Goal: Transaction & Acquisition: Purchase product/service

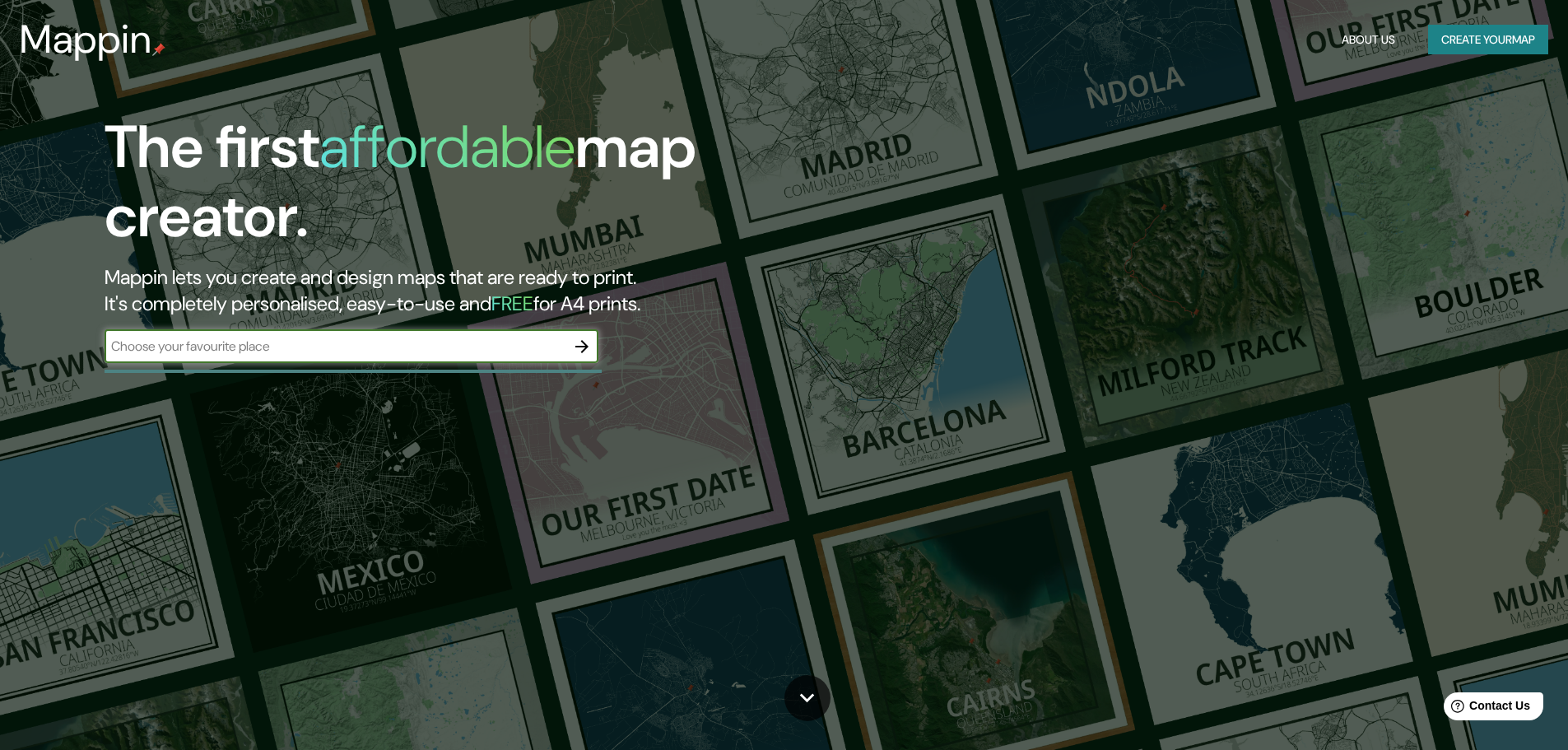
click at [418, 344] on input "text" at bounding box center [335, 346] width 461 height 19
type input "Peñón Grande 230"
click at [584, 344] on icon "button" at bounding box center [582, 347] width 14 height 14
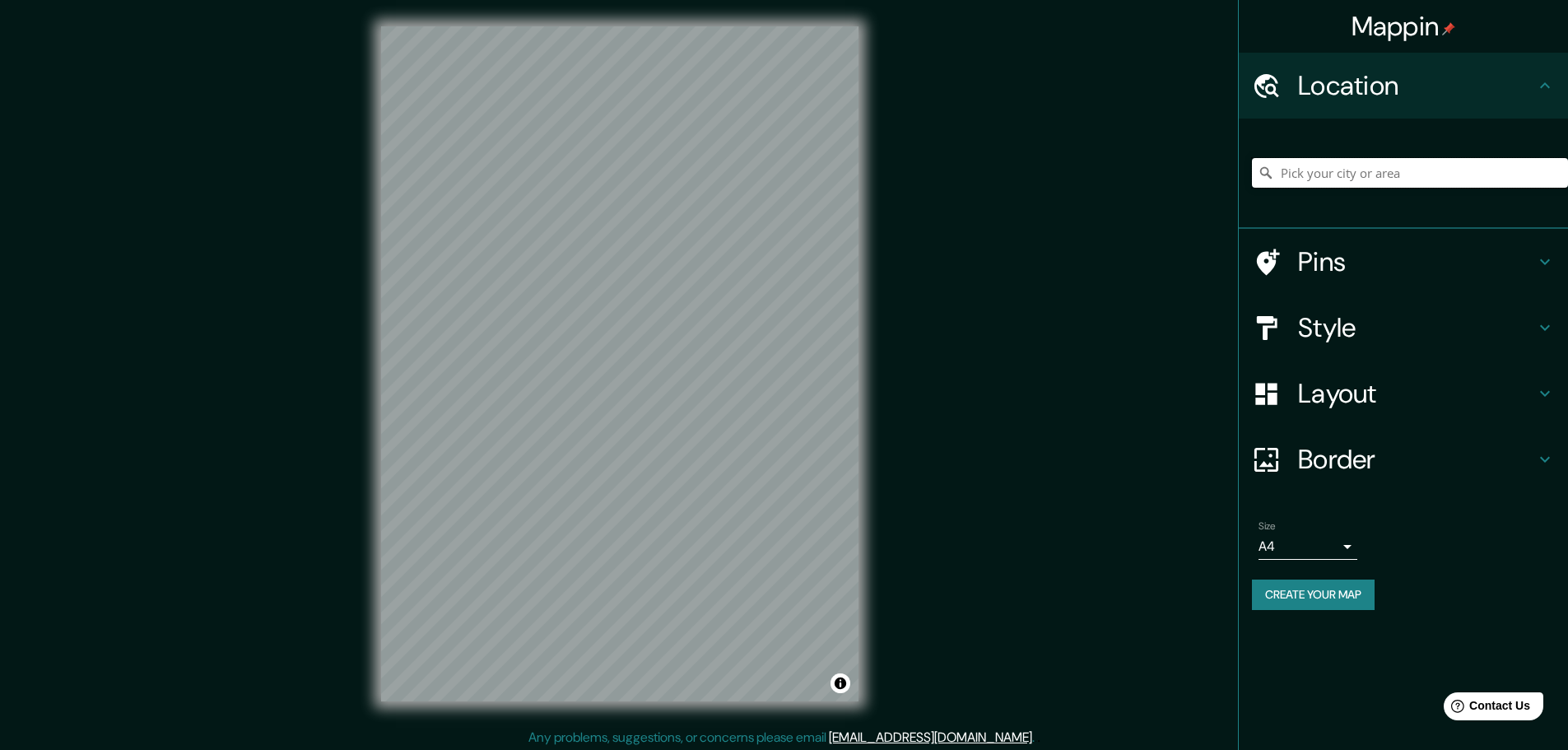
click at [1383, 180] on input "Pick your city or area" at bounding box center [1410, 172] width 316 height 30
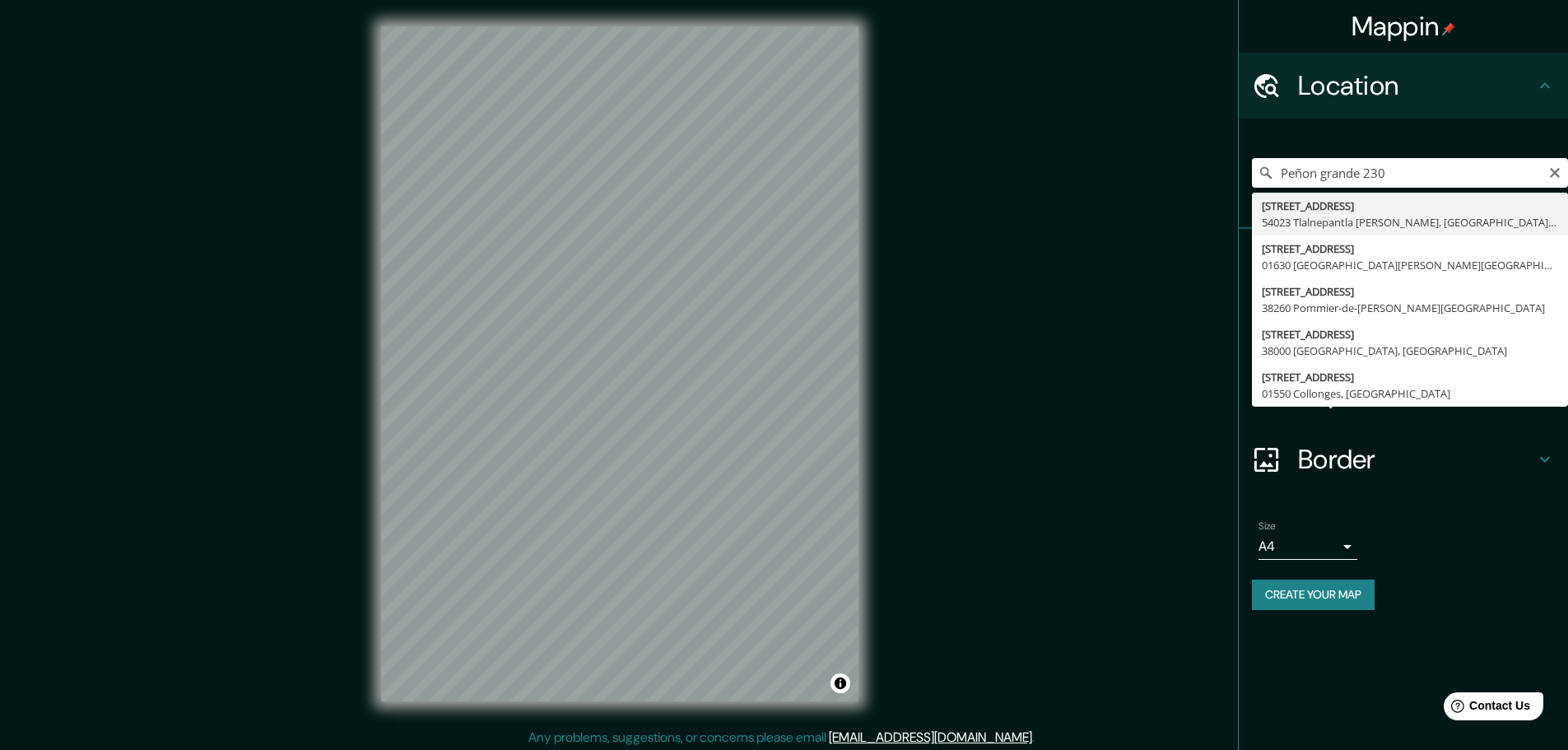
type input "[STREET_ADDRESS][PERSON_NAME]"
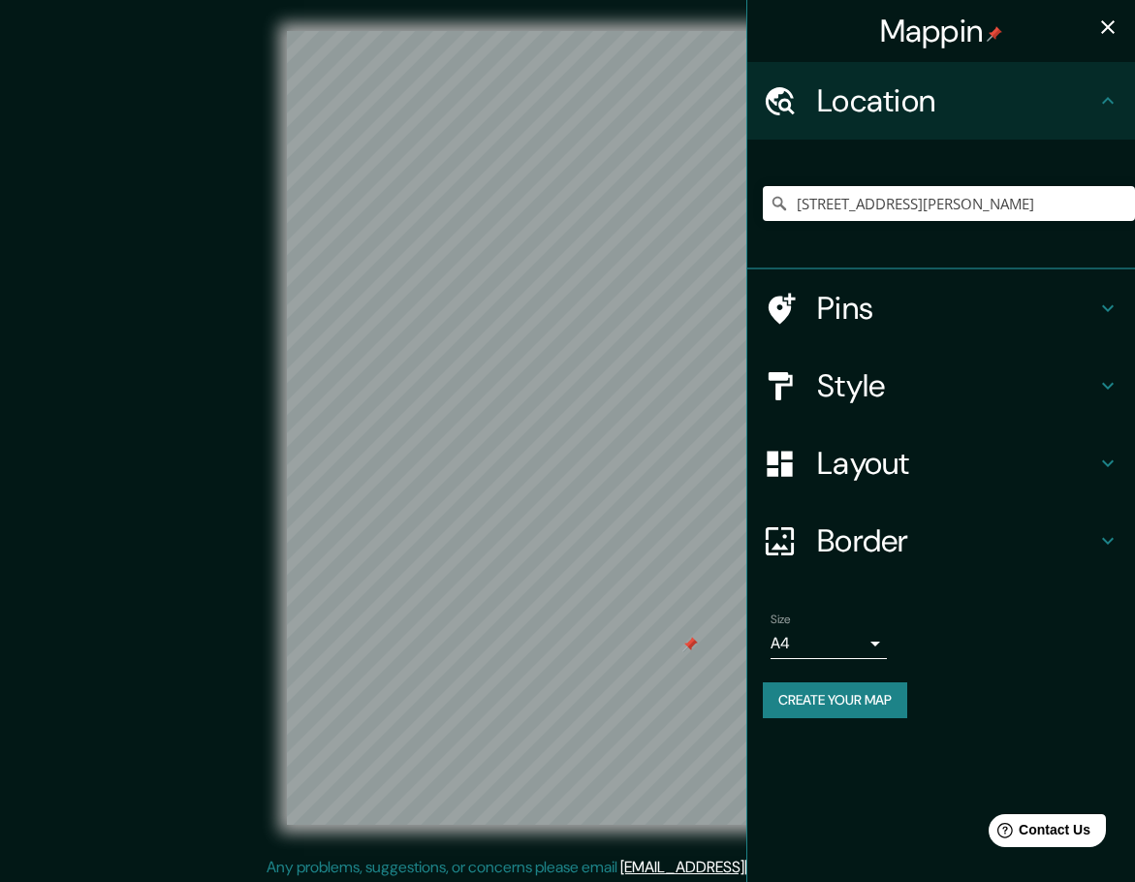
click at [691, 646] on div at bounding box center [690, 645] width 16 height 16
click at [951, 318] on h4 "Pins" at bounding box center [956, 308] width 279 height 39
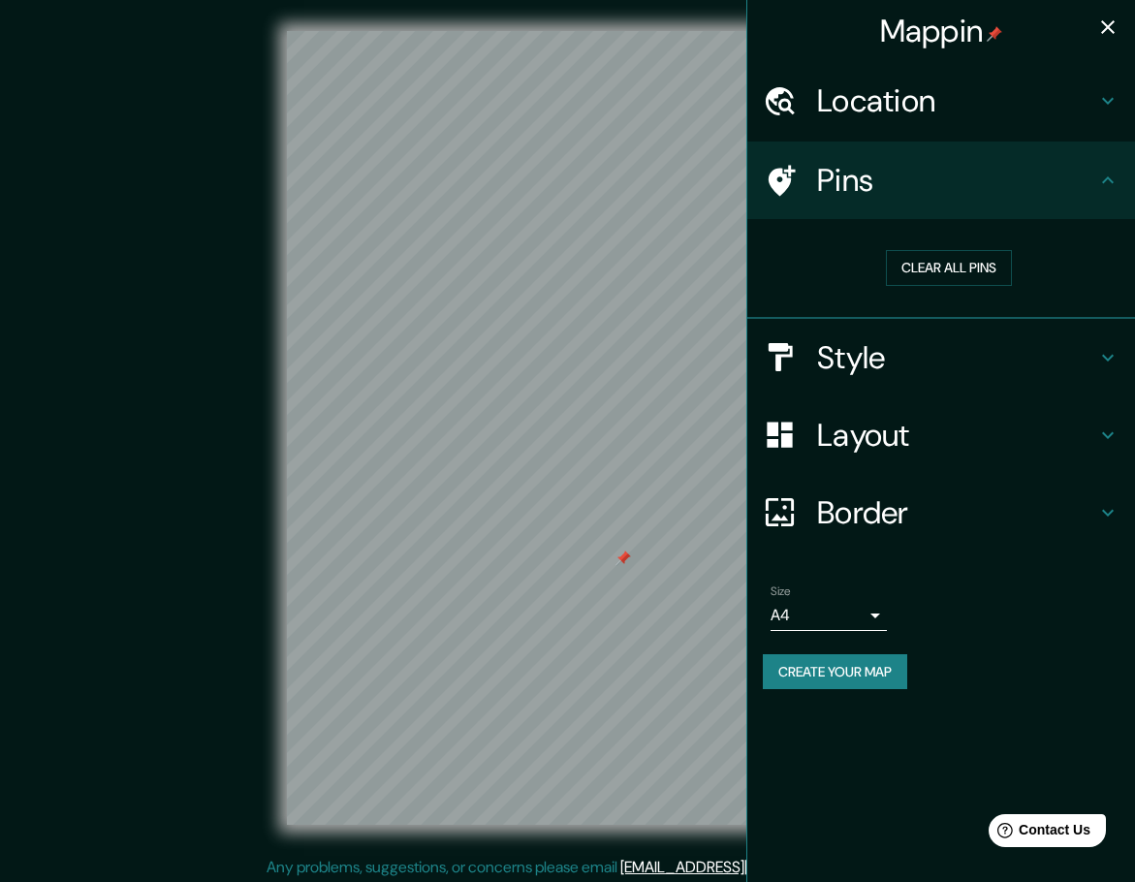
click at [892, 359] on h4 "Style" at bounding box center [956, 357] width 279 height 39
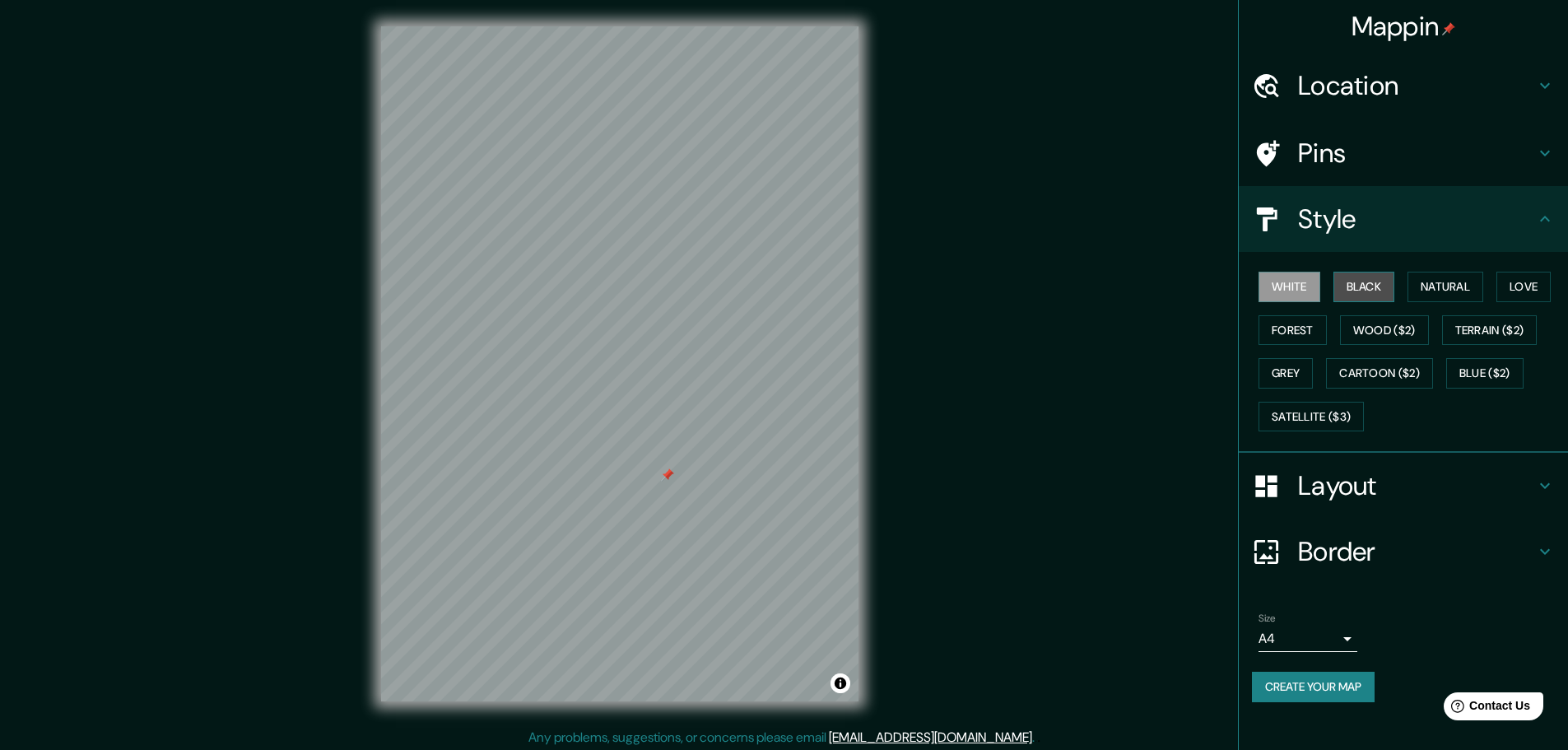
click at [1337, 289] on button "Black" at bounding box center [1364, 287] width 62 height 31
click at [1432, 296] on button "Natural" at bounding box center [1445, 287] width 76 height 31
click at [1519, 295] on button "Love" at bounding box center [1524, 287] width 54 height 31
click at [1396, 338] on button "Wood ($2)" at bounding box center [1385, 330] width 89 height 31
click at [1315, 330] on button "Forest" at bounding box center [1293, 330] width 68 height 31
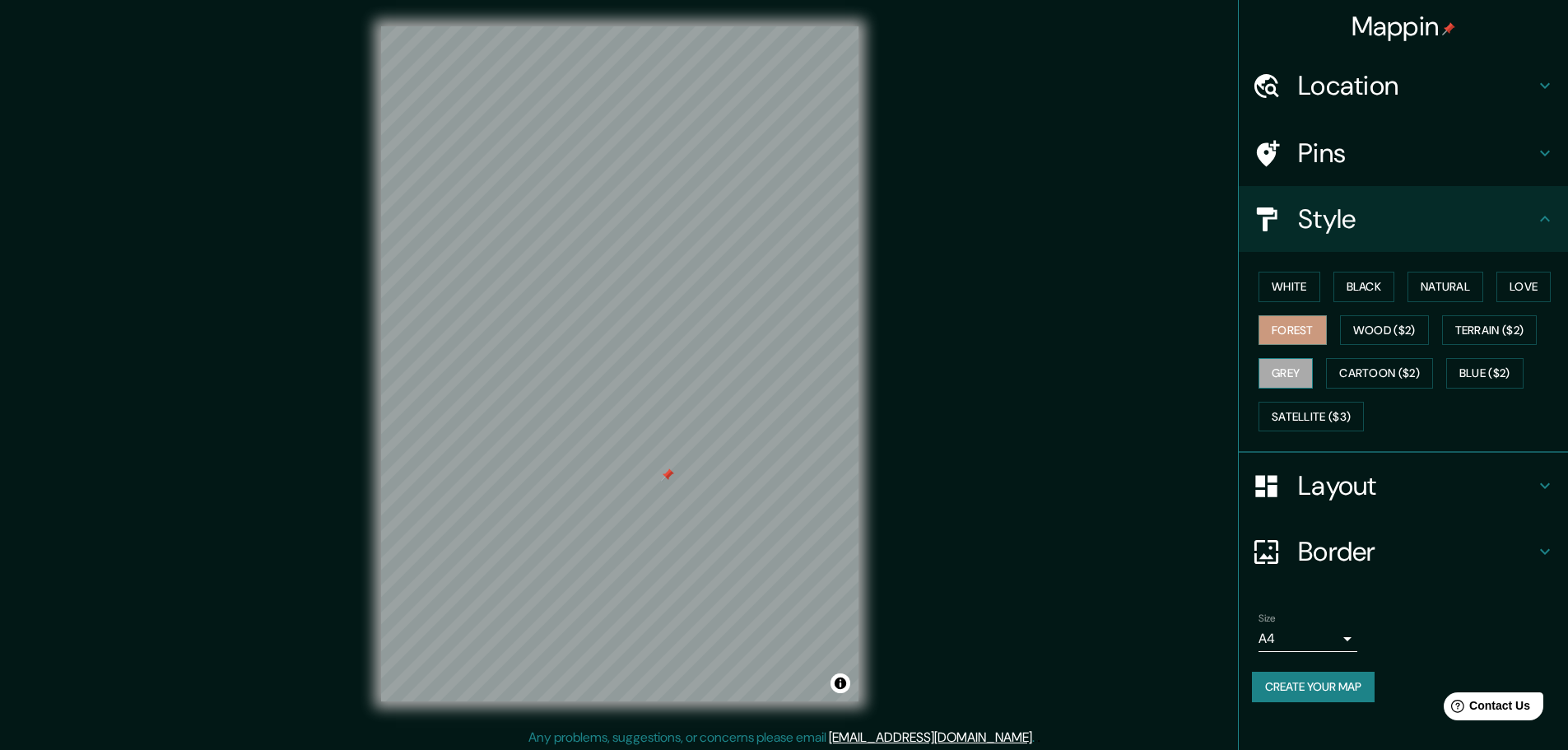
click at [1305, 378] on button "Grey" at bounding box center [1286, 374] width 54 height 31
click at [1419, 359] on button "Cartoon ($2)" at bounding box center [1379, 374] width 107 height 31
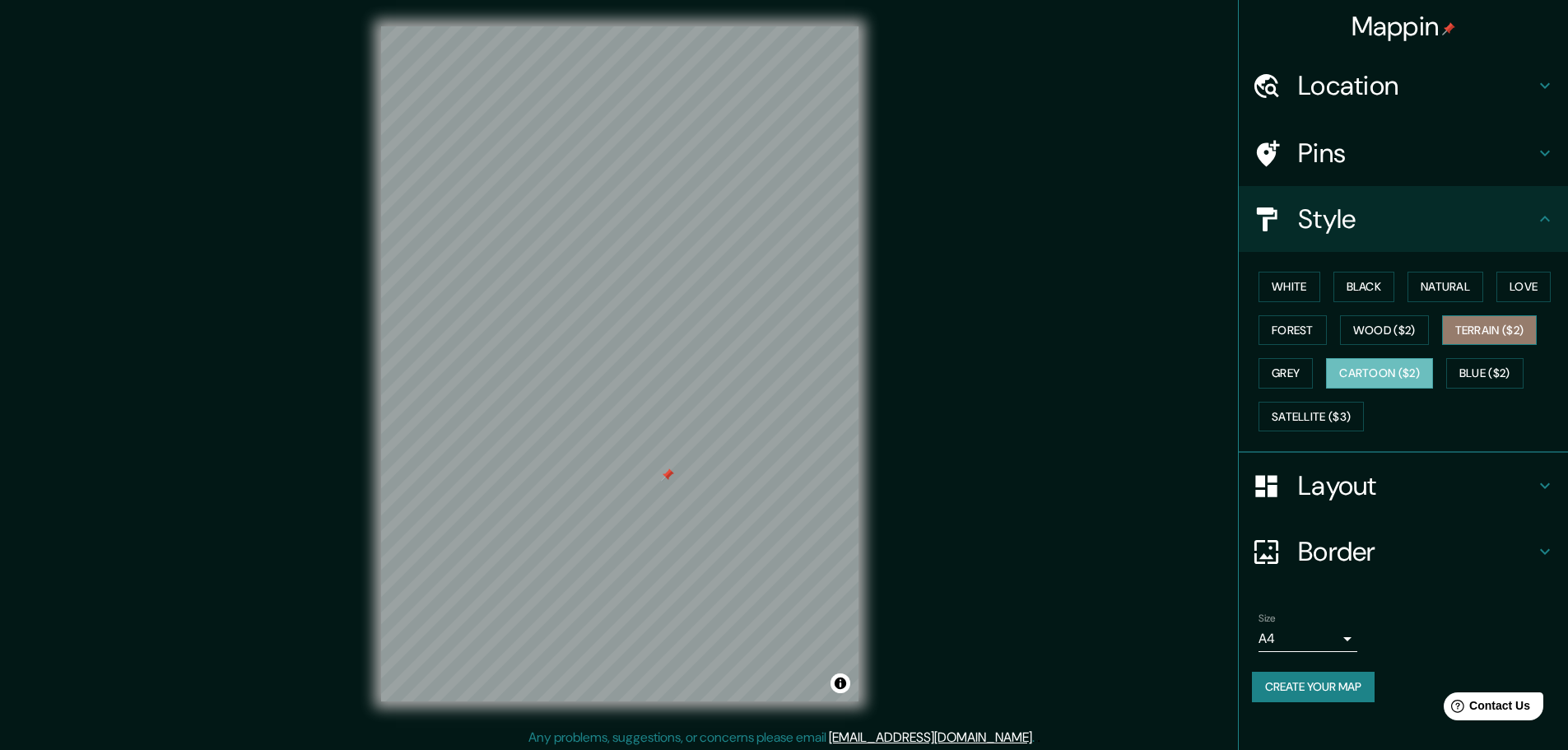
click at [1485, 339] on button "Terrain ($2)" at bounding box center [1490, 330] width 95 height 31
click at [1266, 279] on button "White" at bounding box center [1289, 287] width 62 height 31
click at [1363, 284] on button "Black" at bounding box center [1364, 287] width 62 height 31
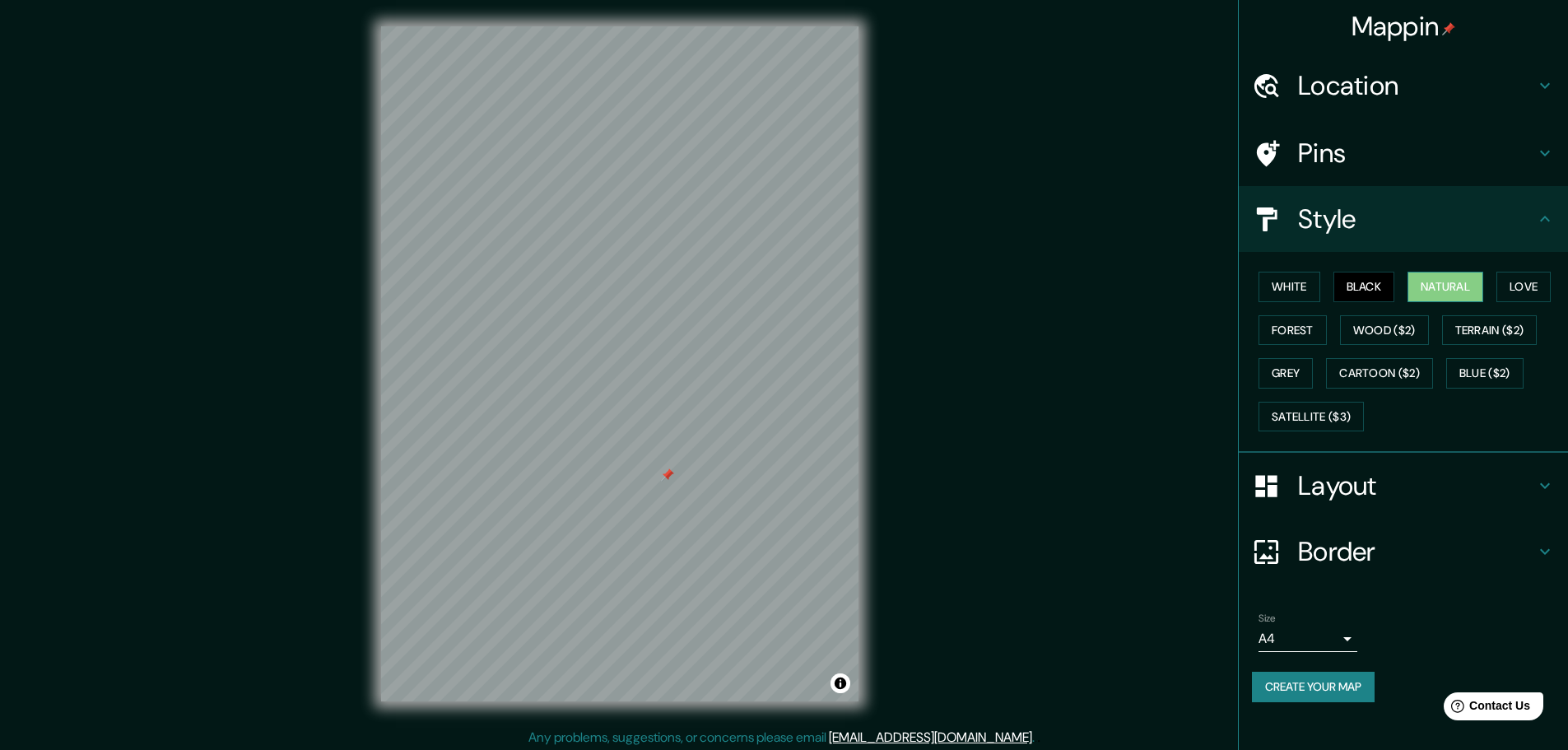
click at [1433, 277] on button "Natural" at bounding box center [1445, 287] width 76 height 31
click at [1520, 281] on button "Love" at bounding box center [1524, 287] width 54 height 31
click at [1403, 319] on button "Wood ($2)" at bounding box center [1385, 330] width 89 height 31
click at [1289, 366] on button "Grey" at bounding box center [1286, 374] width 54 height 31
click at [1303, 335] on button "Forest" at bounding box center [1293, 330] width 68 height 31
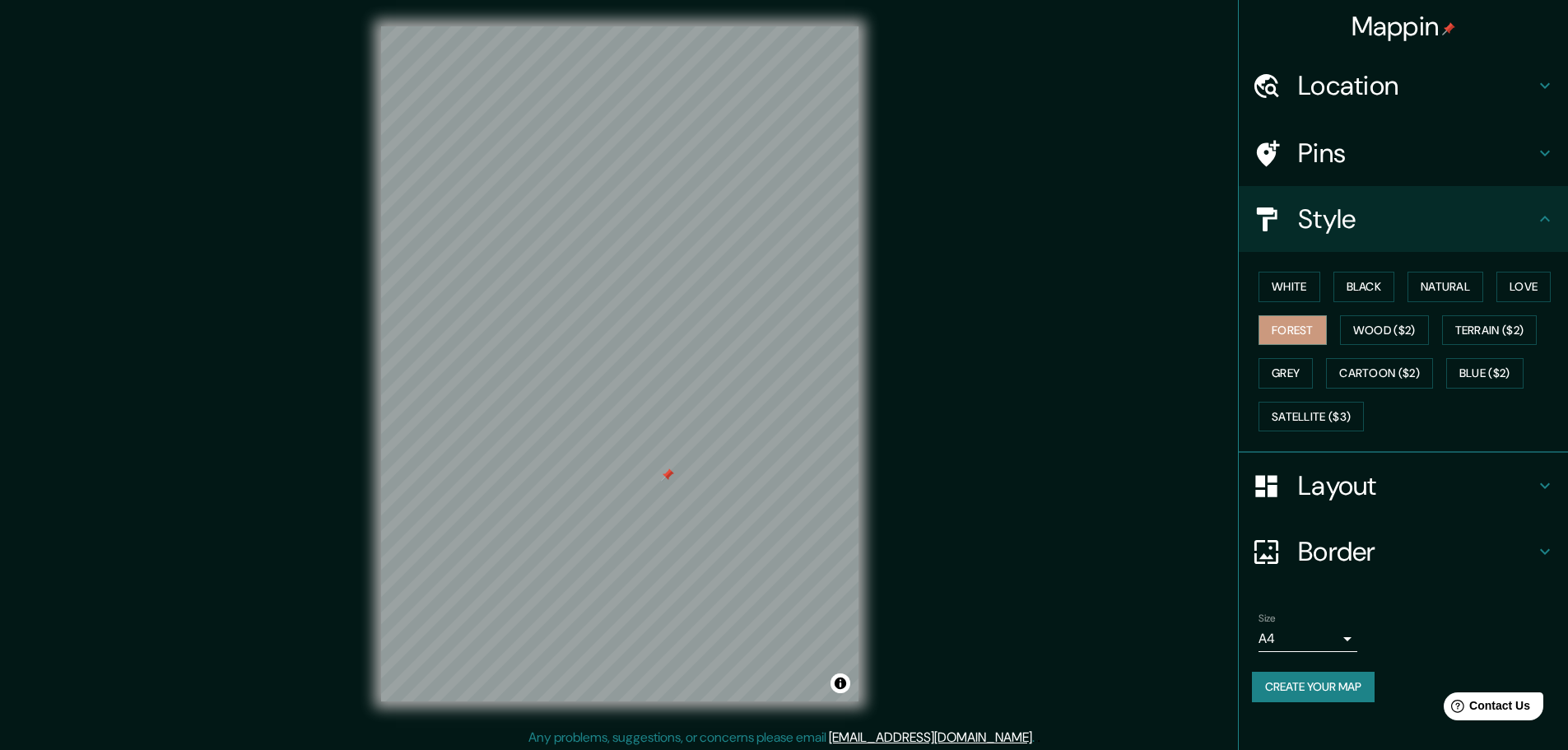
click at [1342, 490] on h4 "Layout" at bounding box center [1416, 485] width 237 height 33
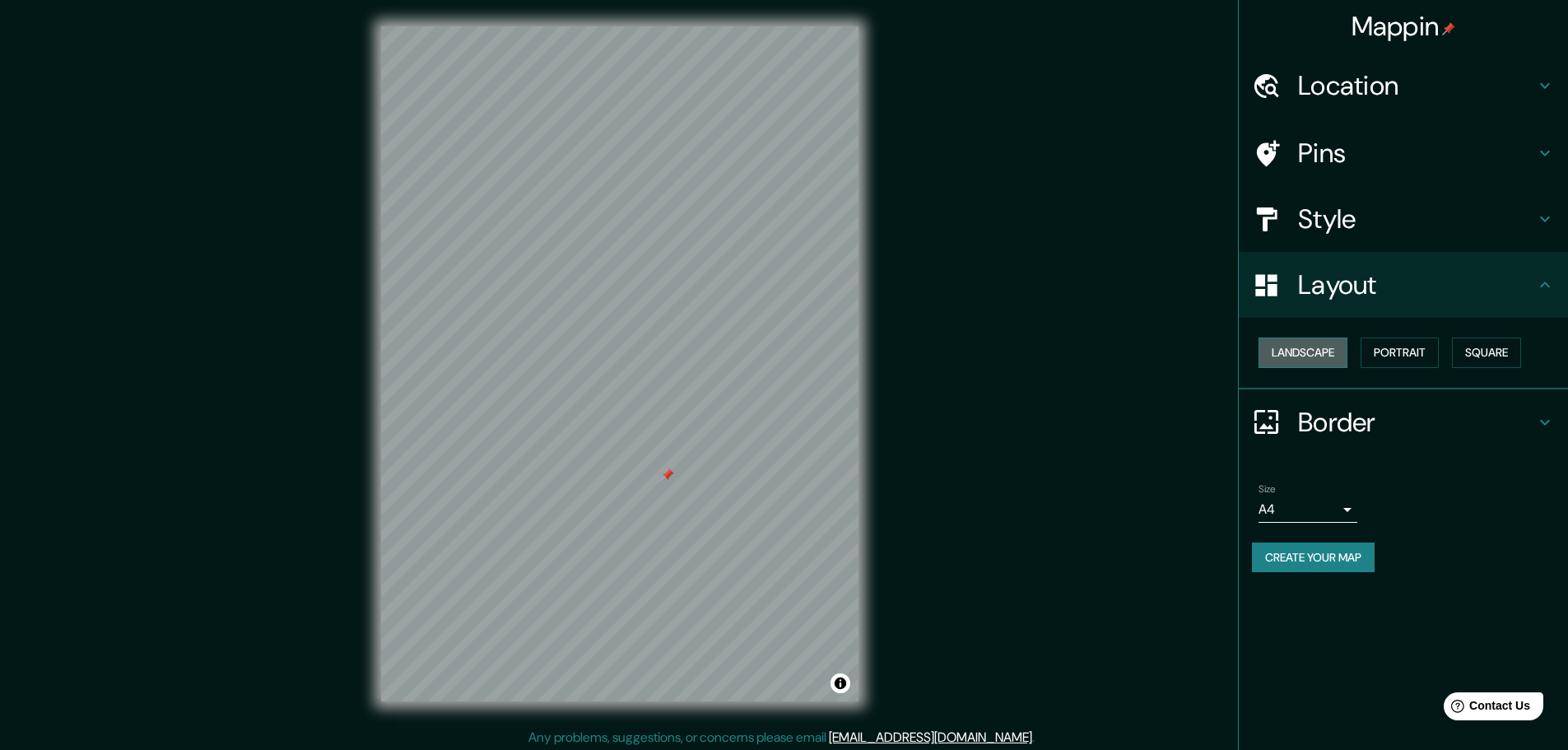
click at [1329, 358] on button "Landscape" at bounding box center [1303, 352] width 89 height 31
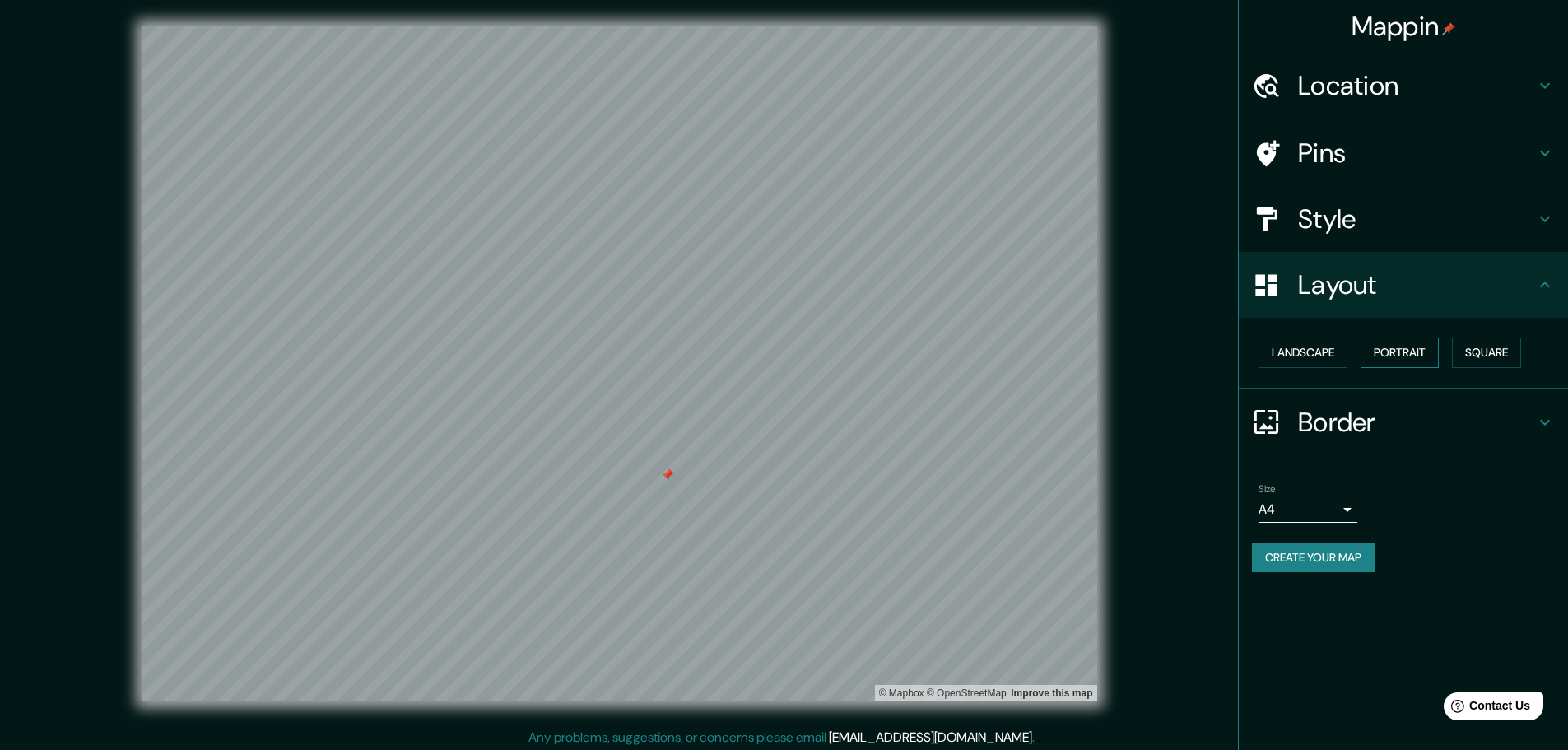
click at [1368, 356] on button "Portrait" at bounding box center [1400, 352] width 78 height 31
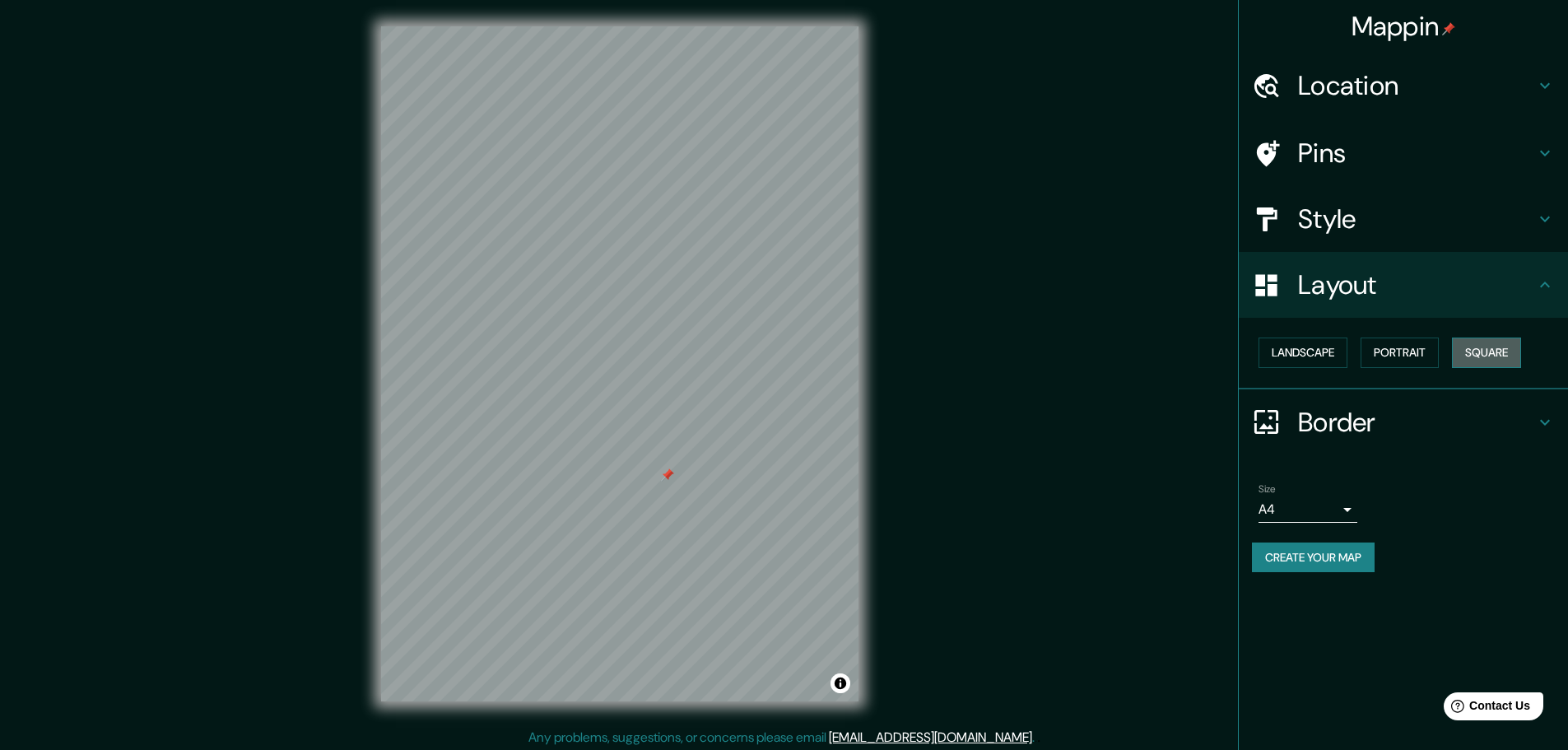
click at [1487, 355] on button "Square" at bounding box center [1486, 352] width 69 height 31
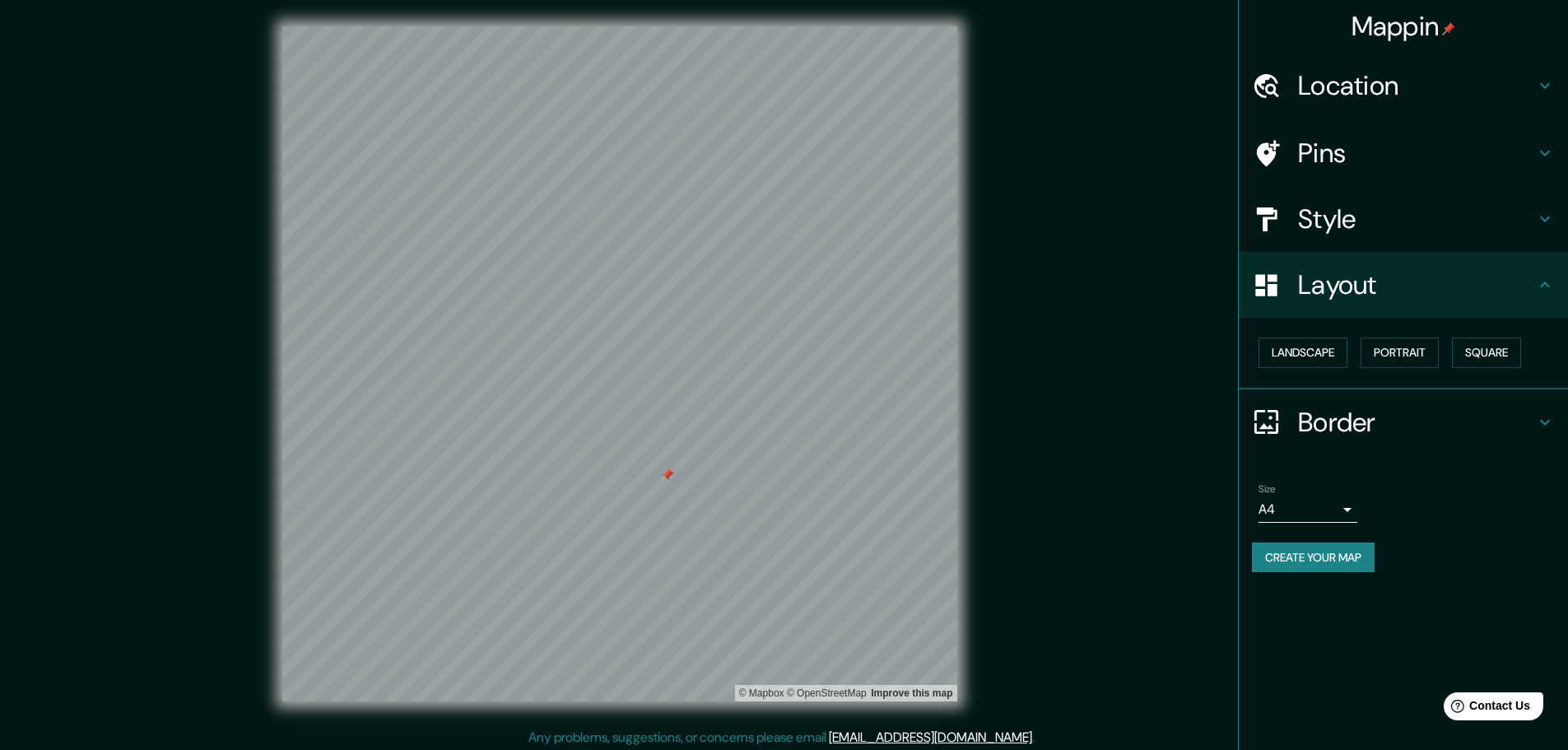
click at [1306, 426] on h4 "Border" at bounding box center [1416, 422] width 237 height 33
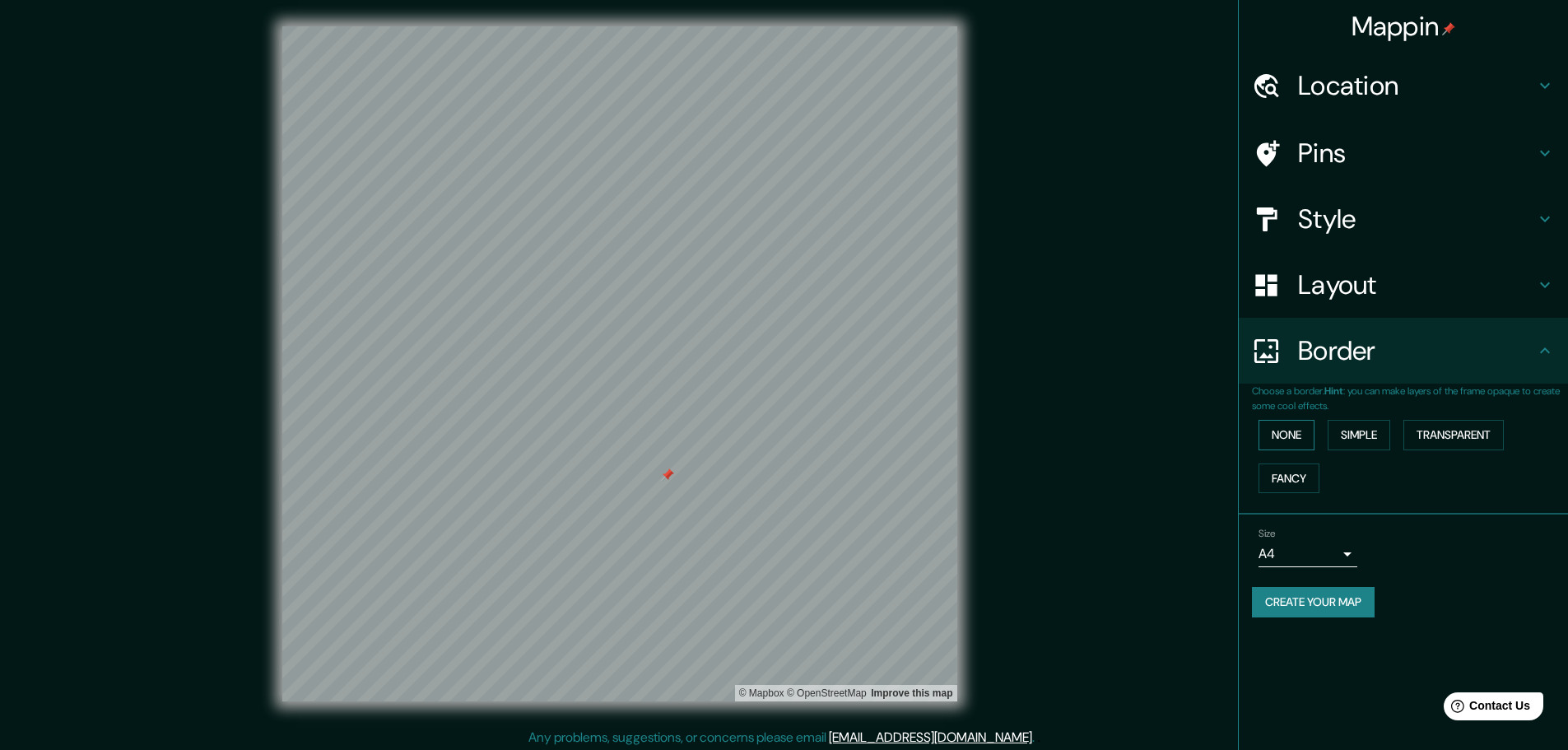
click at [1312, 441] on button "None" at bounding box center [1287, 435] width 56 height 31
click at [1356, 433] on button "Simple" at bounding box center [1359, 435] width 63 height 31
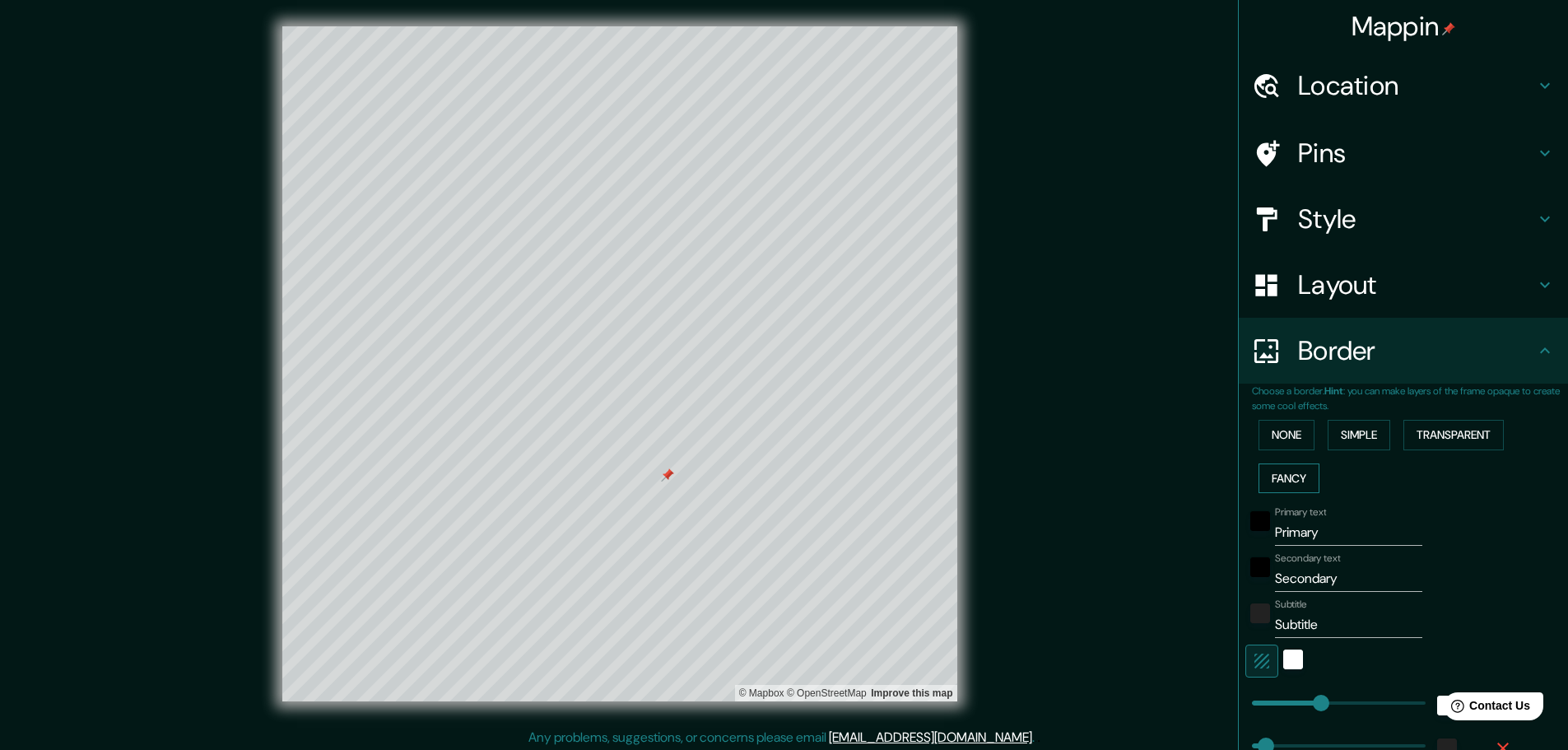
click at [1291, 471] on button "Fancy" at bounding box center [1289, 479] width 61 height 31
click at [1285, 434] on button "None" at bounding box center [1287, 435] width 56 height 31
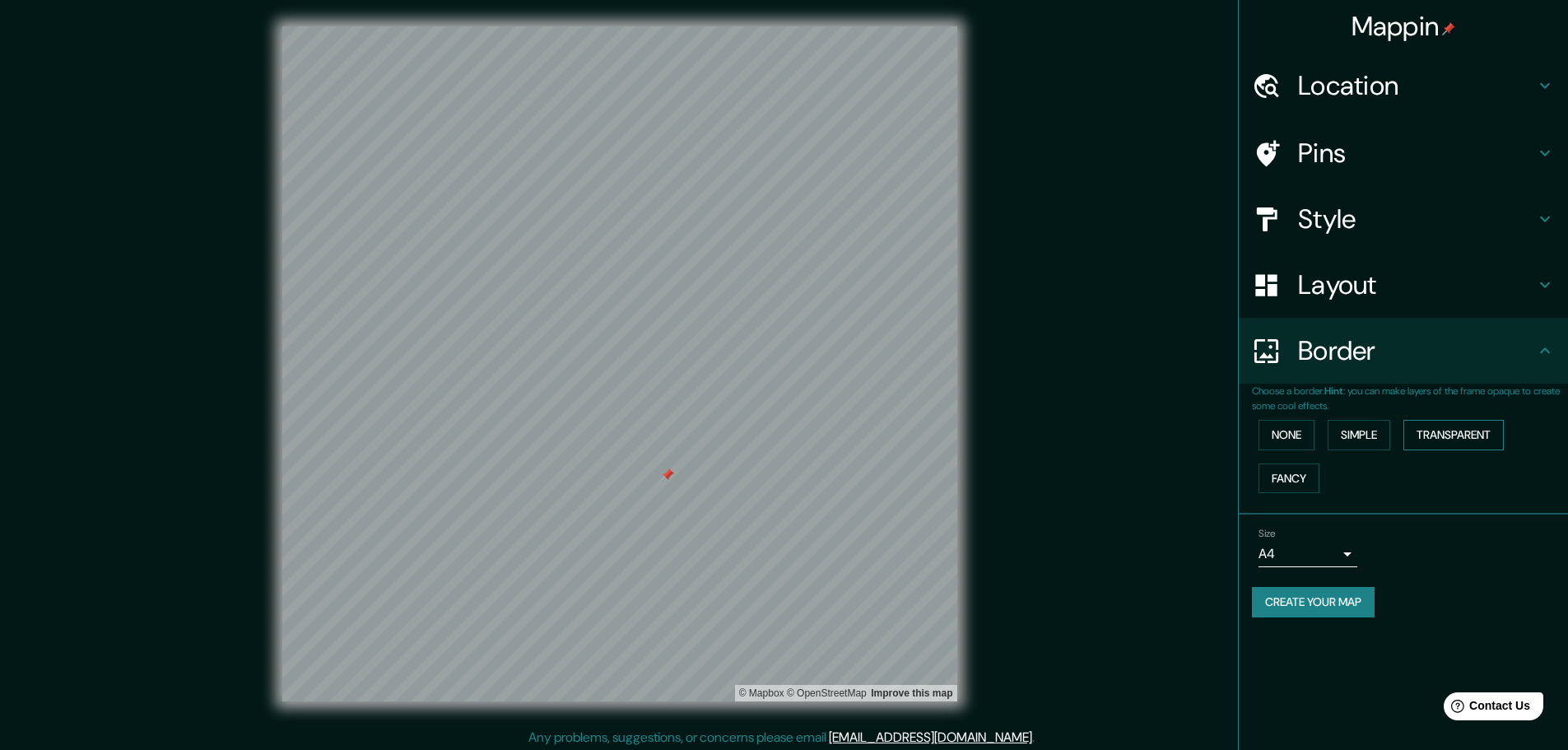
click at [1426, 429] on button "Transparent" at bounding box center [1453, 435] width 100 height 31
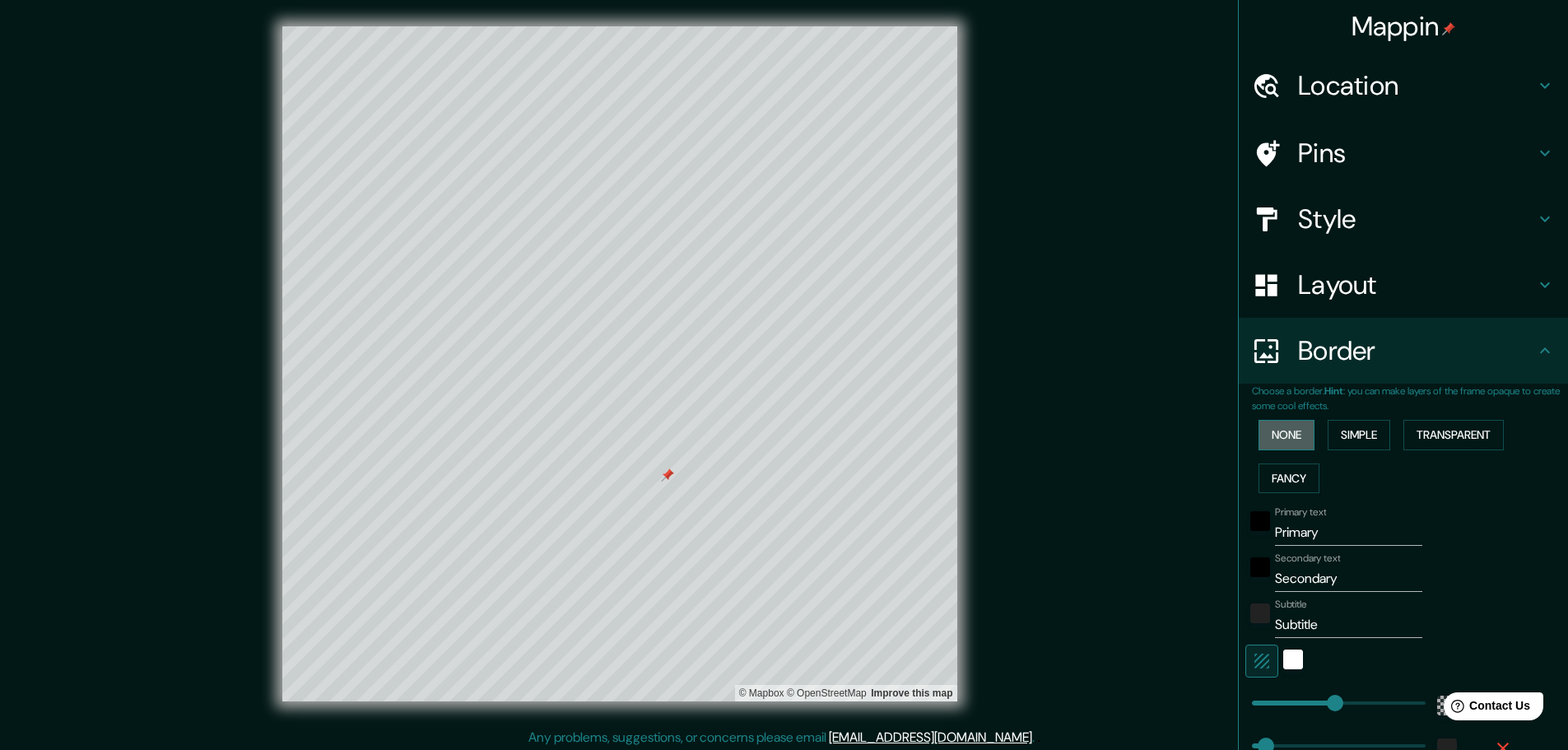
click at [1297, 432] on button "None" at bounding box center [1287, 435] width 56 height 31
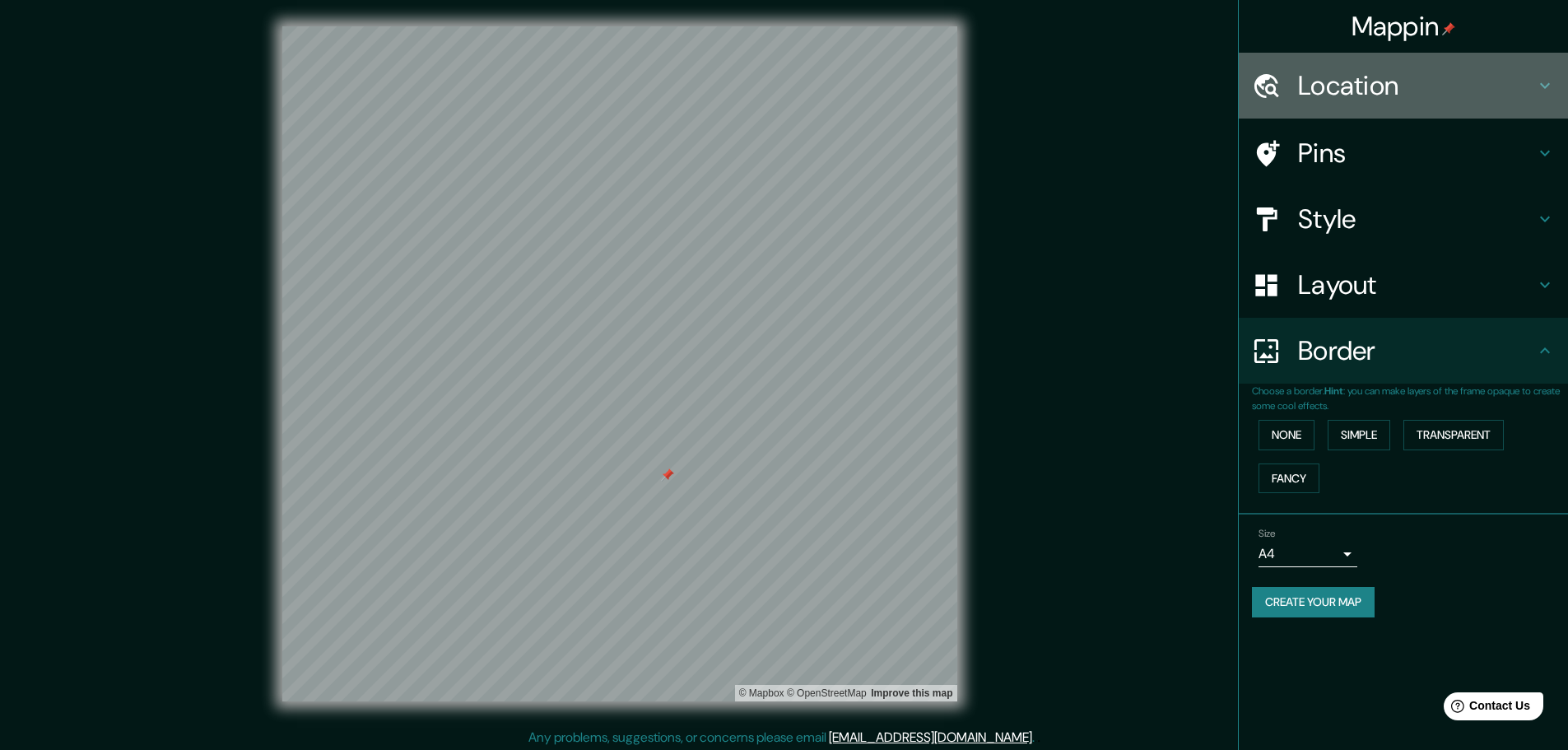
click at [1347, 69] on h4 "Location" at bounding box center [1416, 85] width 237 height 33
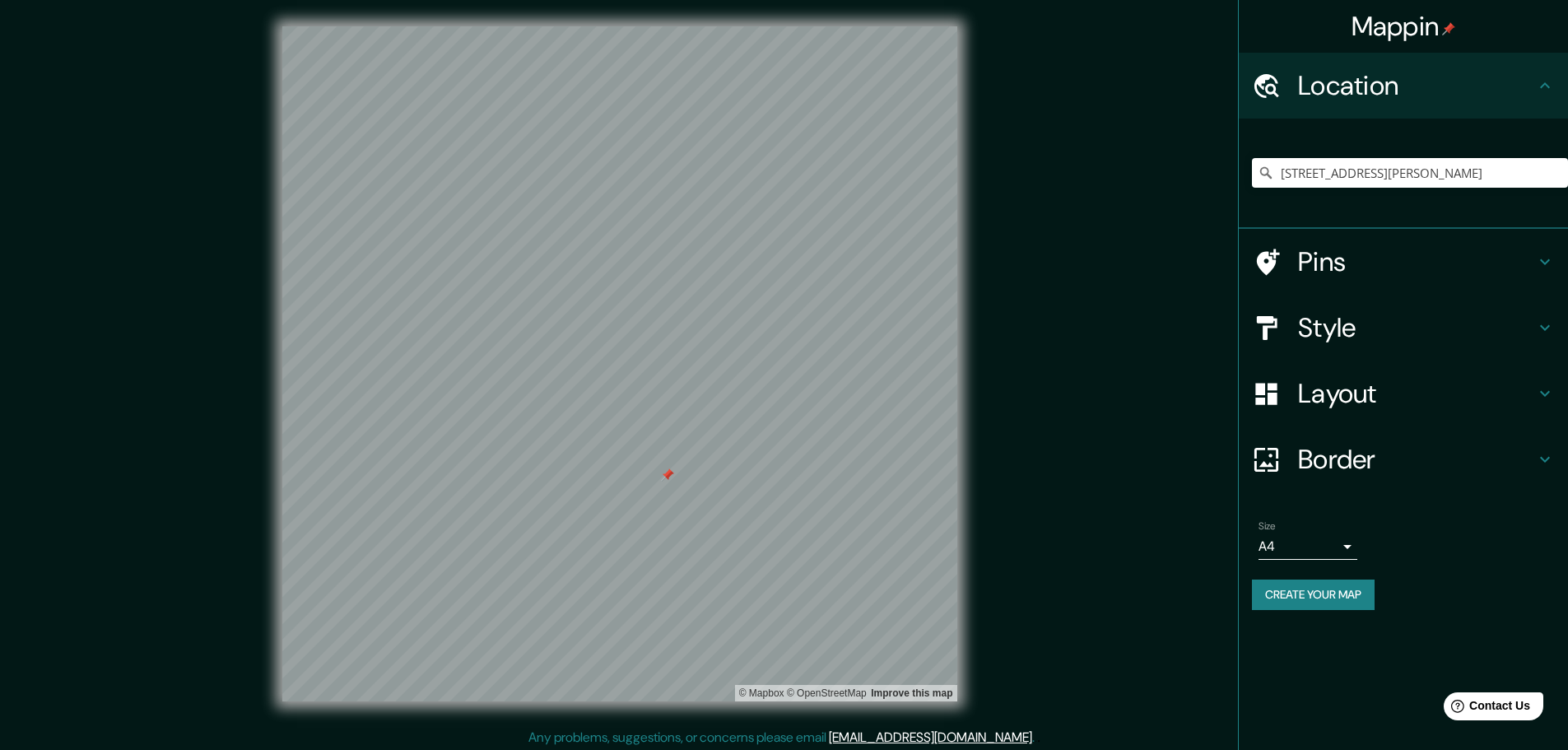
click at [1340, 276] on h4 "Pins" at bounding box center [1416, 262] width 237 height 33
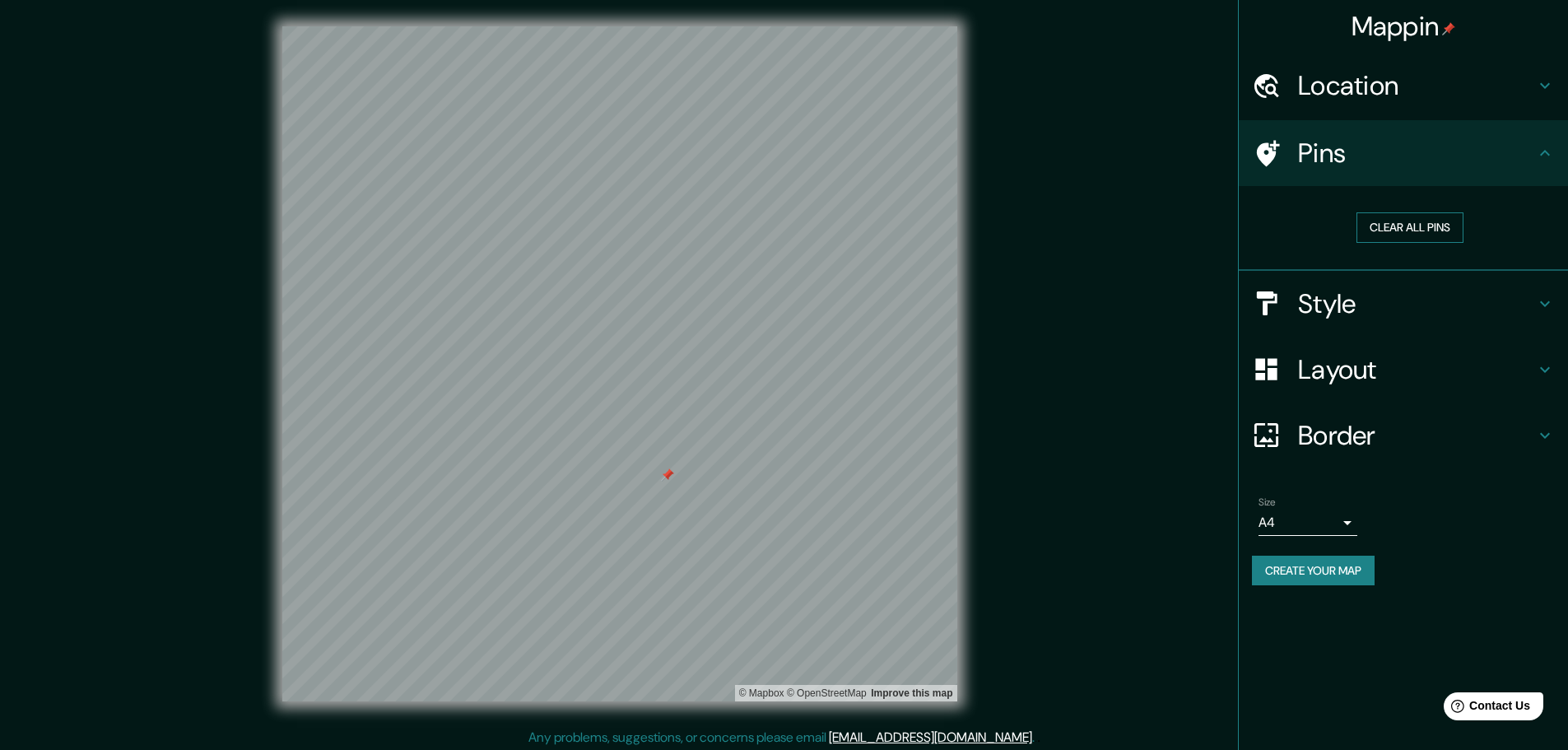
click at [1411, 234] on button "Clear all pins" at bounding box center [1410, 228] width 107 height 31
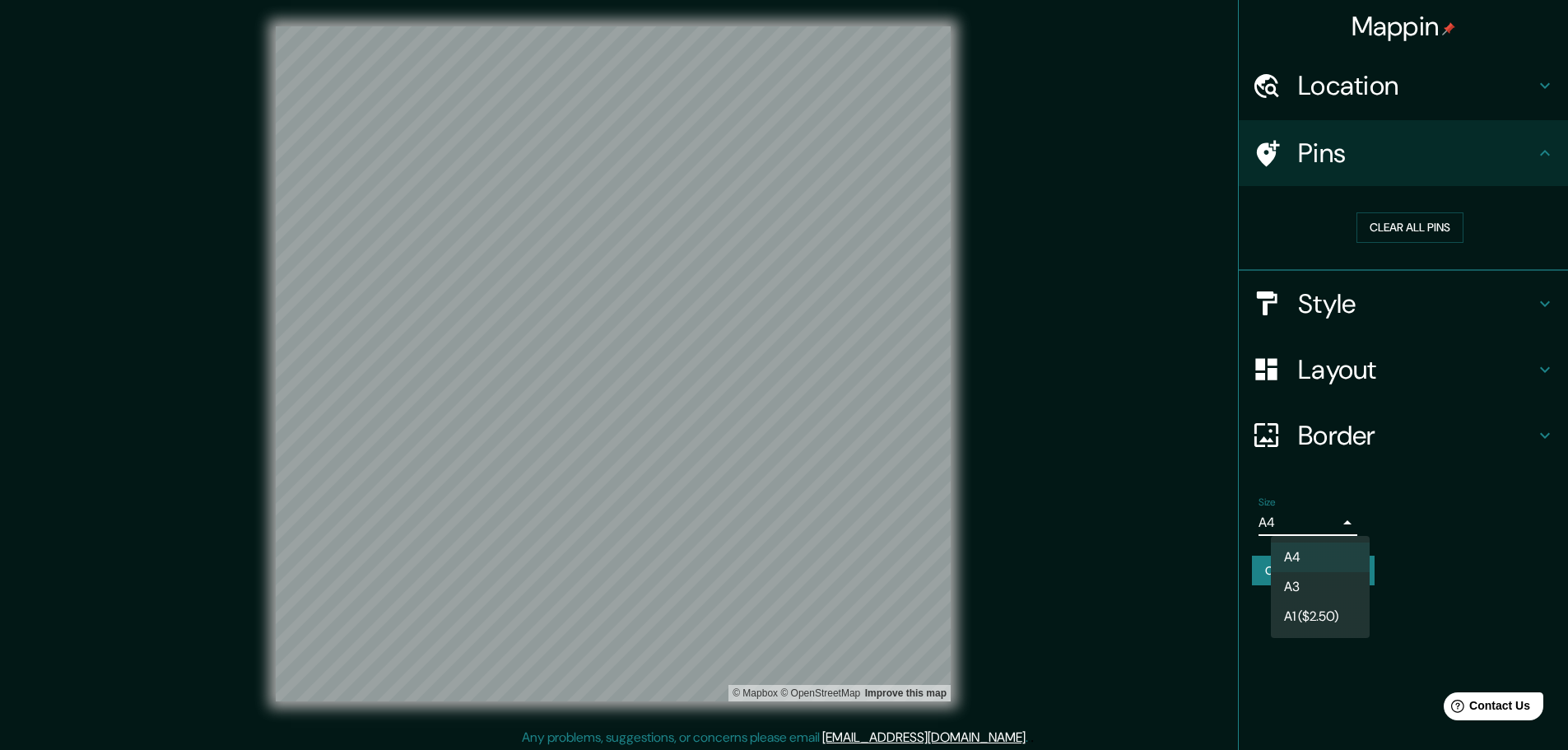
click at [1312, 519] on body "Mappin Location [STREET_ADDRESS][PERSON_NAME] Pins Clear all pins Style Layout …" at bounding box center [784, 375] width 1568 height 750
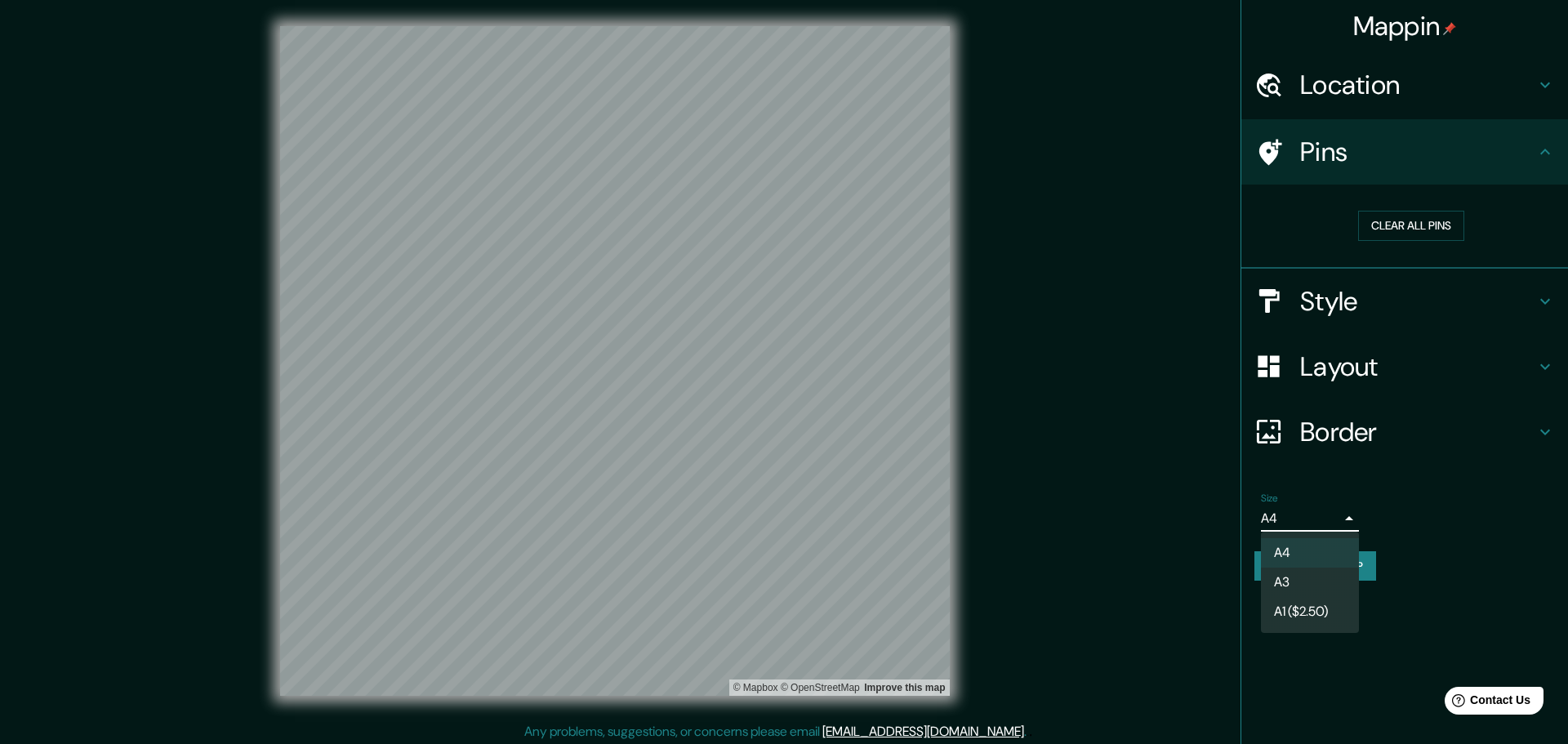
click at [1306, 591] on li "A3" at bounding box center [1309, 582] width 98 height 29
type input "a4"
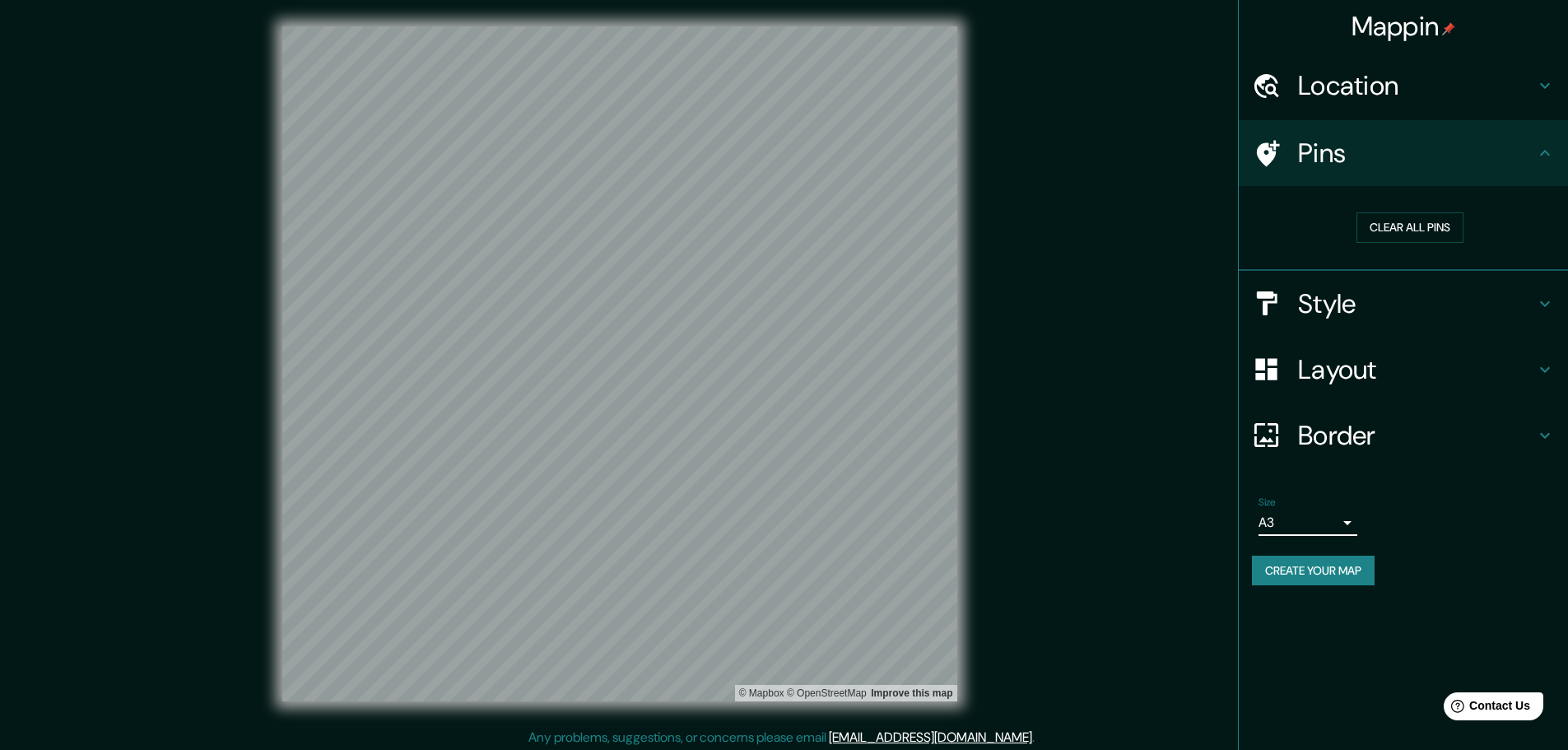
click at [1357, 568] on button "Create your map" at bounding box center [1313, 571] width 122 height 31
